Goal: Information Seeking & Learning: Learn about a topic

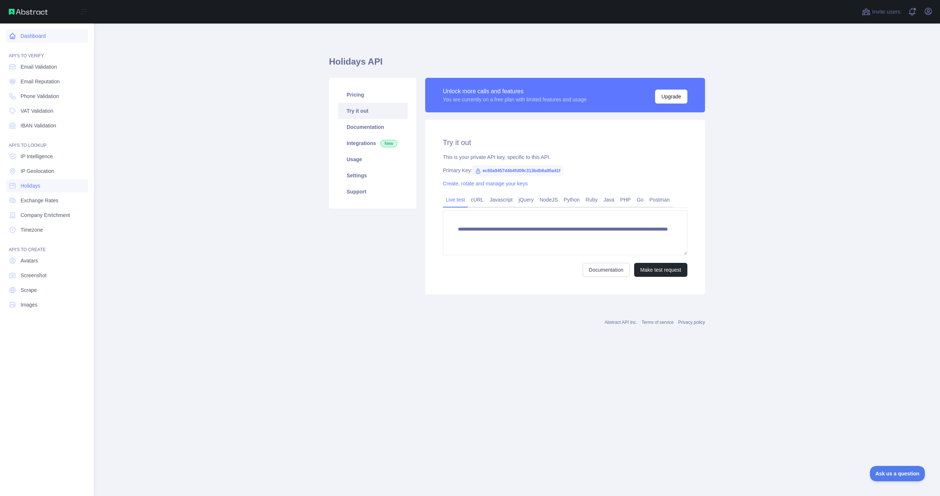
click at [43, 36] on link "Dashboard" at bounding box center [47, 35] width 82 height 13
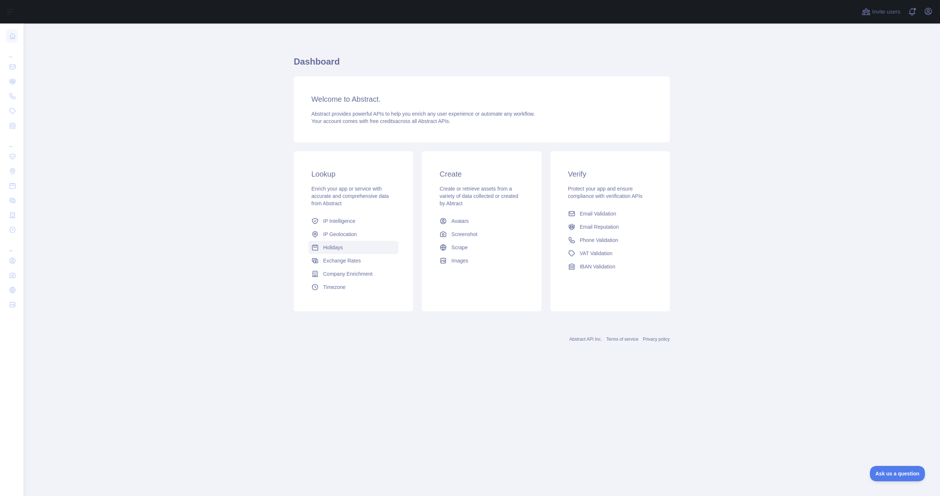
click at [343, 249] on link "Holidays" at bounding box center [353, 247] width 90 height 13
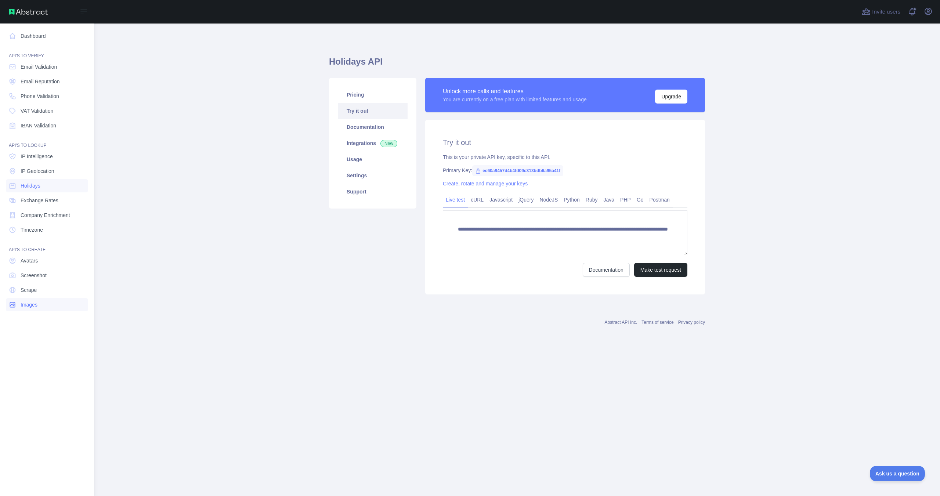
click at [41, 305] on link "Images" at bounding box center [47, 304] width 82 height 13
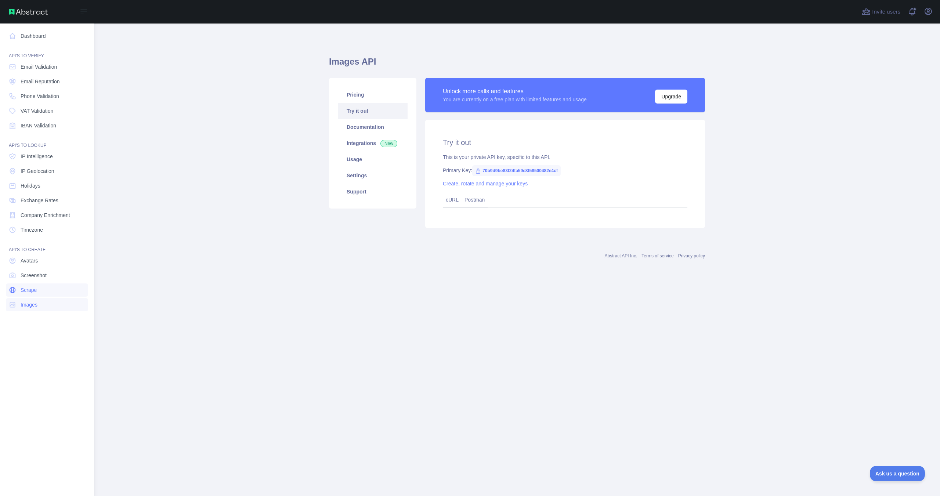
click at [39, 290] on link "Scrape" at bounding box center [47, 289] width 82 height 13
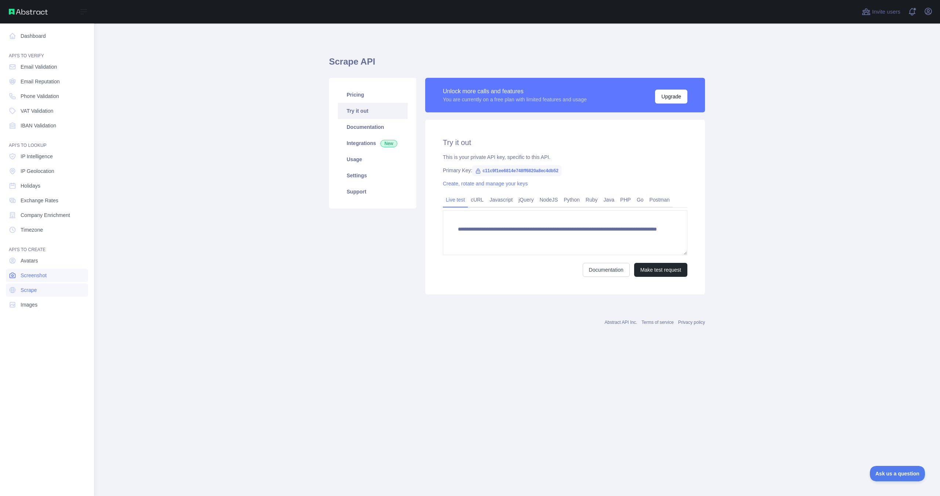
click at [45, 271] on link "Screenshot" at bounding box center [47, 275] width 82 height 13
click at [48, 263] on link "Avatars" at bounding box center [47, 260] width 82 height 13
click at [50, 231] on link "Timezone" at bounding box center [47, 229] width 82 height 13
click at [57, 212] on span "Company Enrichment" at bounding box center [46, 214] width 50 height 7
click at [62, 195] on link "Exchange Rates" at bounding box center [47, 200] width 82 height 13
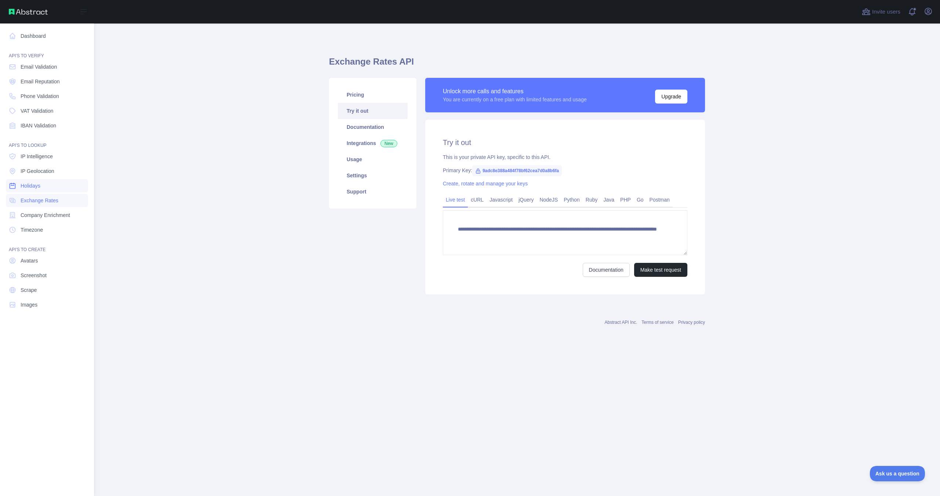
click at [62, 186] on link "Holidays" at bounding box center [47, 185] width 82 height 13
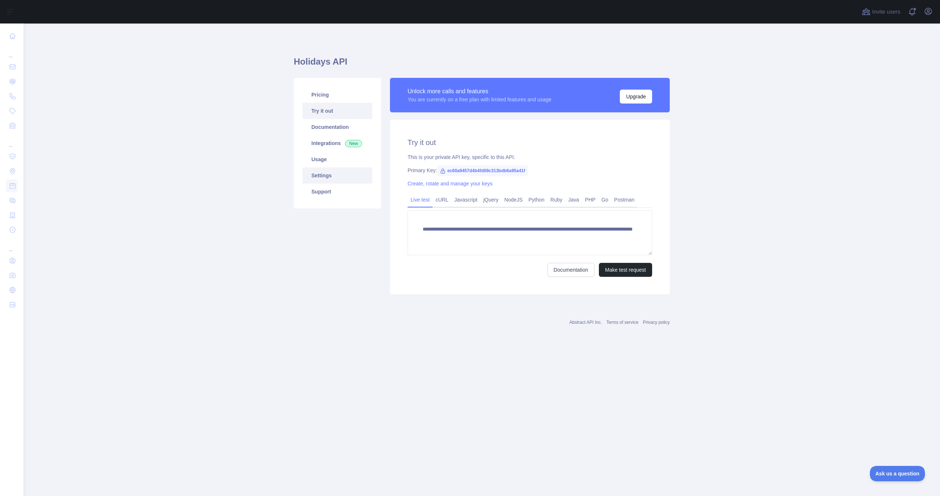
click at [330, 175] on link "Settings" at bounding box center [337, 175] width 70 height 16
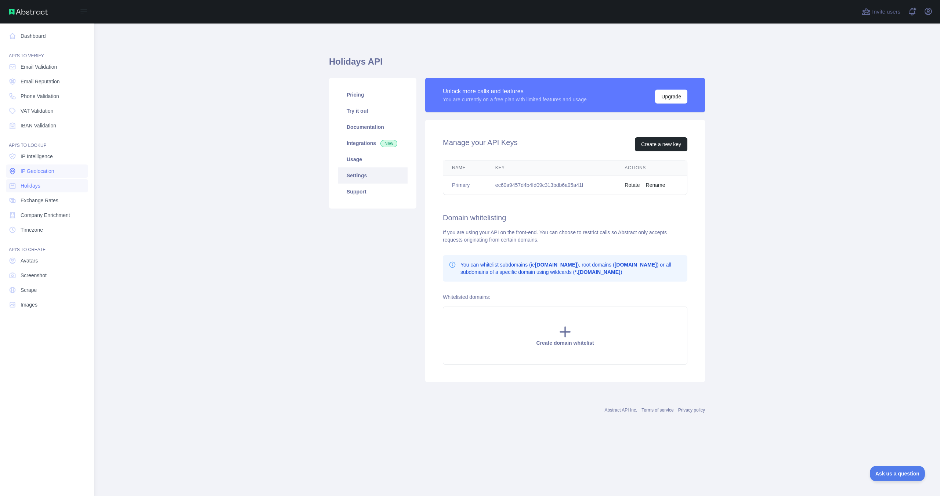
click at [31, 172] on span "IP Geolocation" at bounding box center [38, 170] width 34 height 7
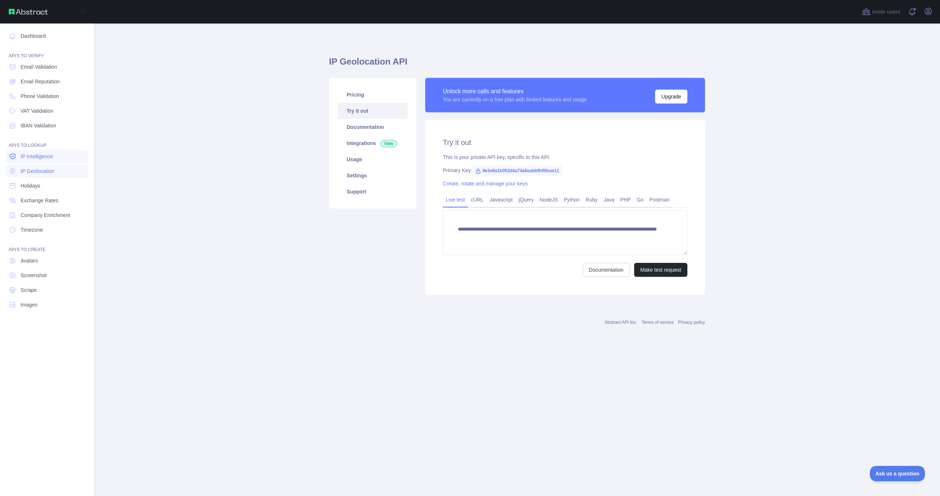
click at [44, 155] on span "IP Intelligence" at bounding box center [37, 156] width 32 height 7
click at [43, 216] on span "Company Enrichment" at bounding box center [46, 214] width 50 height 7
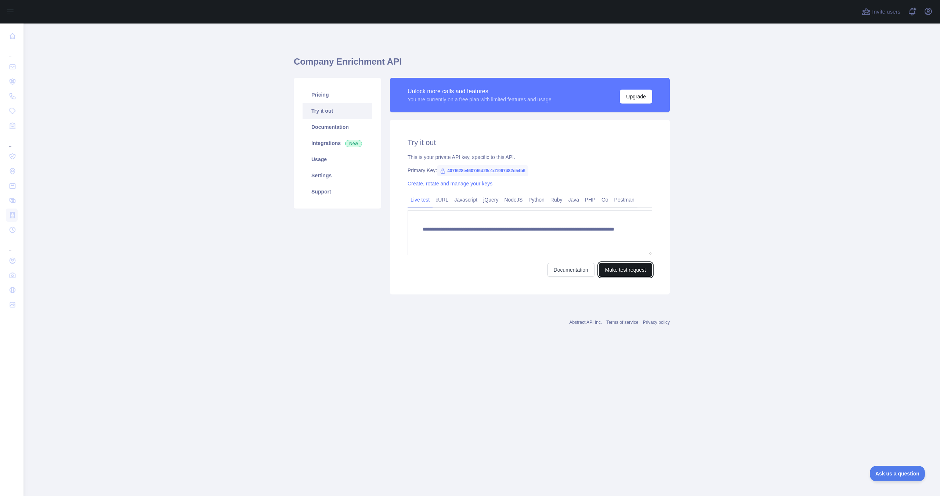
click at [621, 269] on button "Make test request" at bounding box center [625, 270] width 53 height 14
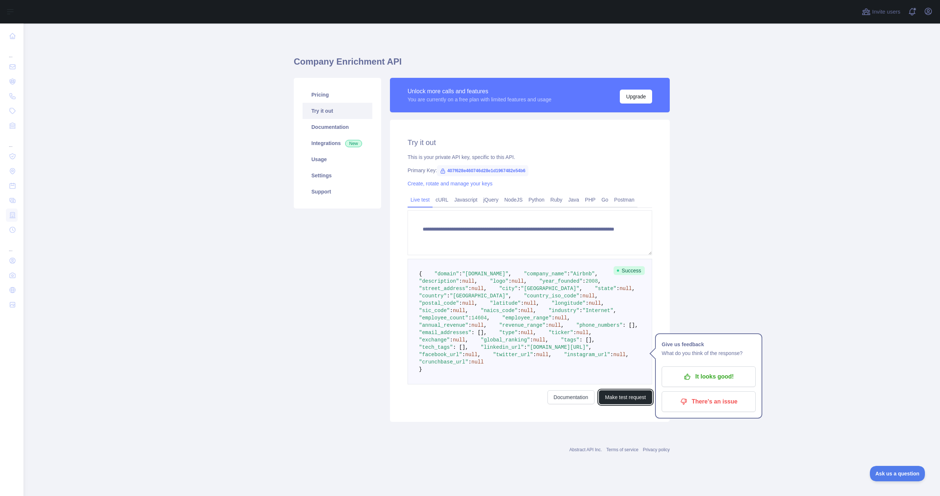
scroll to position [73, 0]
